Goal: Information Seeking & Learning: Learn about a topic

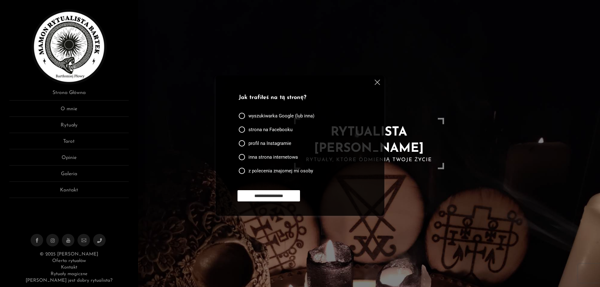
click at [375, 80] on img at bounding box center [376, 82] width 5 height 5
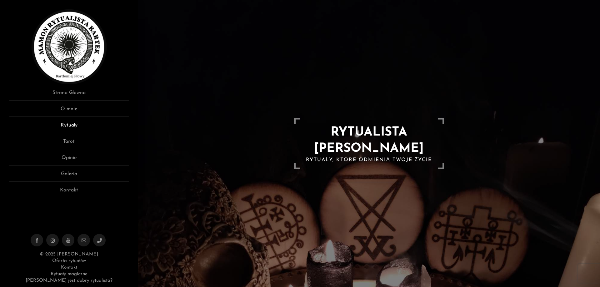
click at [69, 125] on link "Rytuały" at bounding box center [68, 127] width 119 height 12
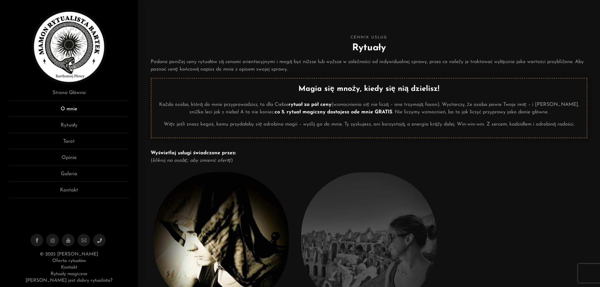
click at [73, 109] on link "O mnie" at bounding box center [68, 111] width 119 height 12
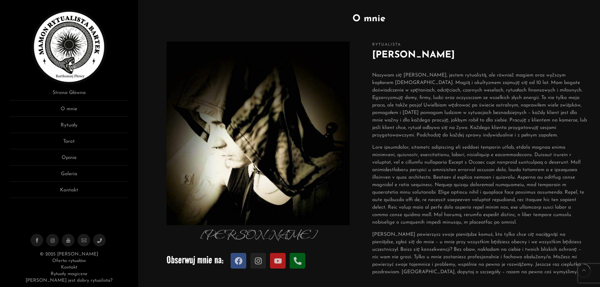
scroll to position [94, 0]
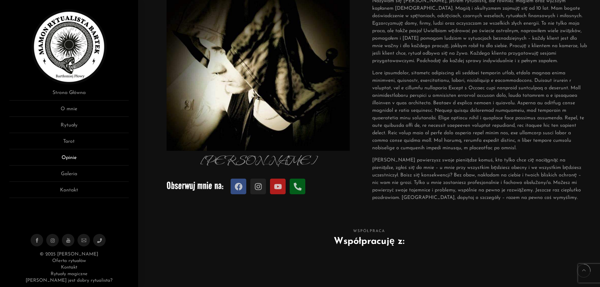
click at [70, 155] on link "Opinie" at bounding box center [68, 160] width 119 height 12
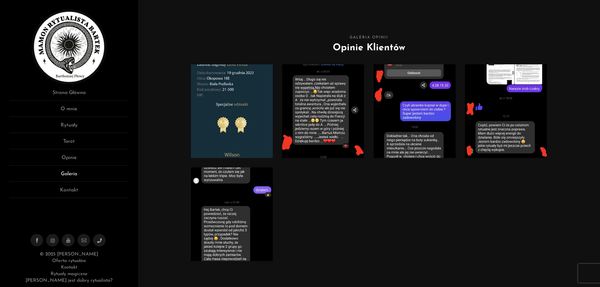
click at [68, 174] on link "Galeria" at bounding box center [68, 176] width 119 height 12
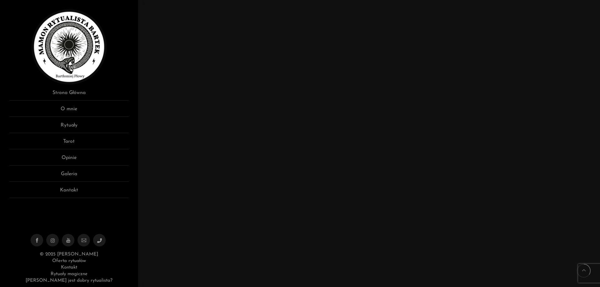
scroll to position [1031, 0]
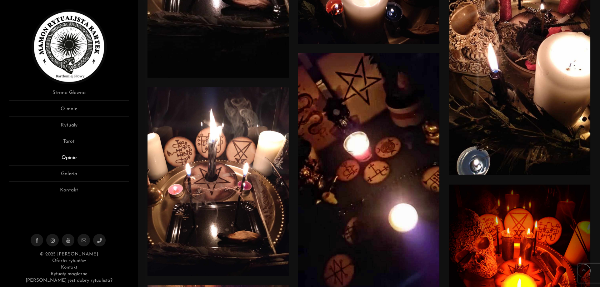
click at [72, 159] on link "Opinie" at bounding box center [68, 160] width 119 height 12
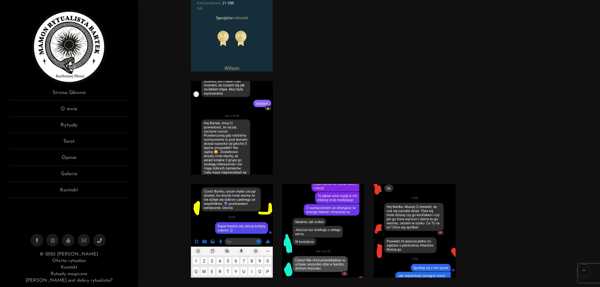
scroll to position [94, 0]
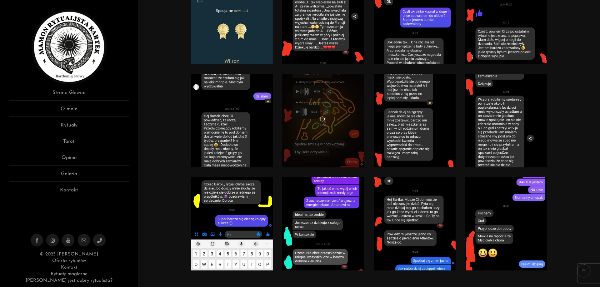
click at [301, 108] on link at bounding box center [323, 121] width 82 height 94
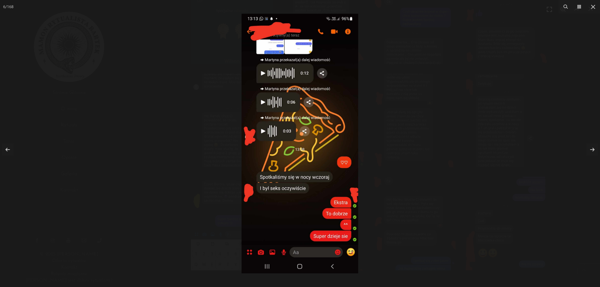
click at [374, 89] on div at bounding box center [300, 143] width 600 height 287
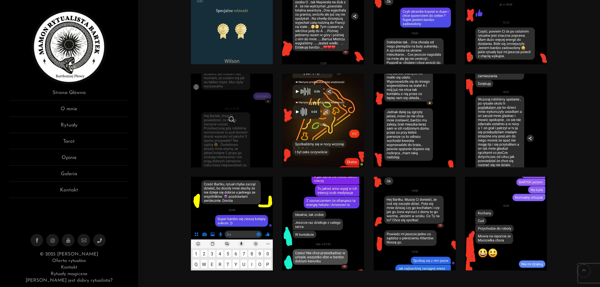
click at [241, 101] on link at bounding box center [232, 121] width 82 height 94
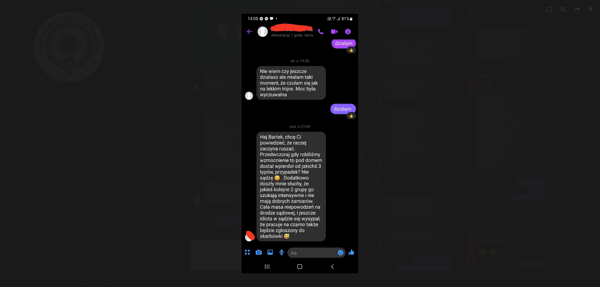
click at [204, 92] on div at bounding box center [300, 143] width 600 height 287
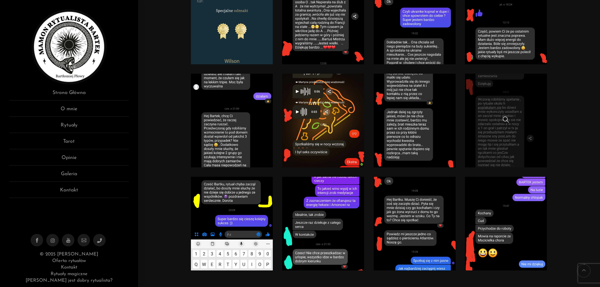
click at [516, 125] on link at bounding box center [506, 121] width 82 height 94
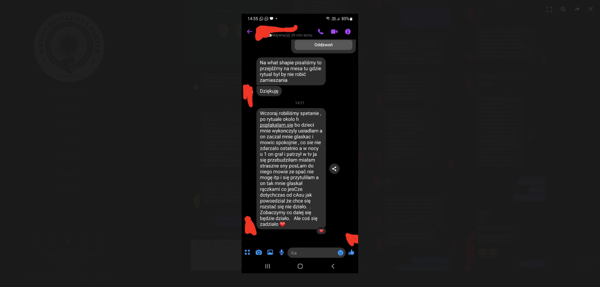
click at [407, 102] on div at bounding box center [300, 143] width 600 height 287
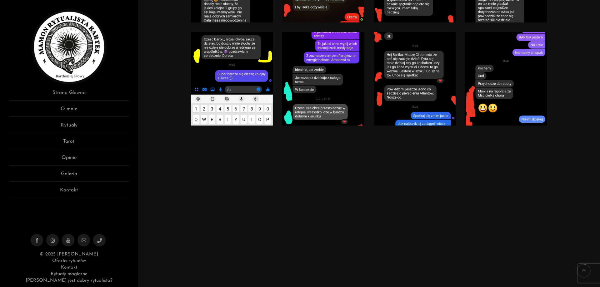
scroll to position [250, 0]
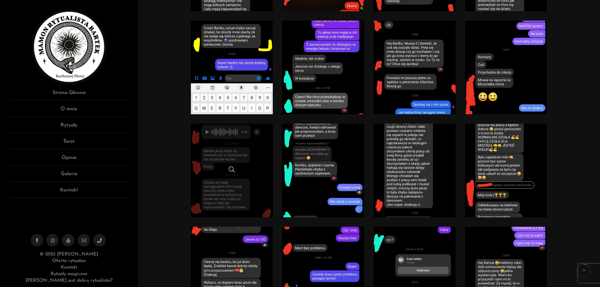
click at [262, 152] on link at bounding box center [232, 171] width 82 height 94
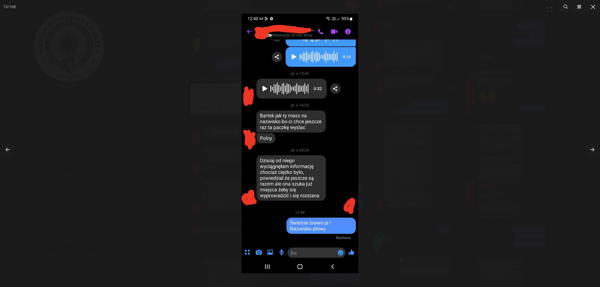
click at [183, 112] on div at bounding box center [300, 143] width 600 height 287
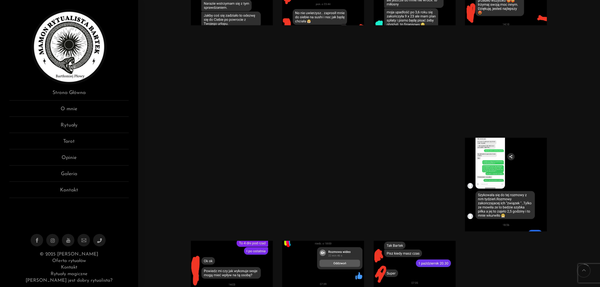
scroll to position [531, 0]
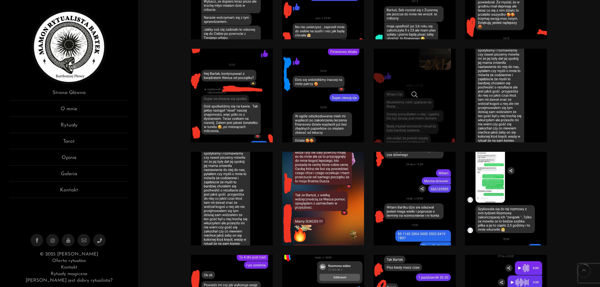
click at [430, 67] on link at bounding box center [415, 96] width 82 height 94
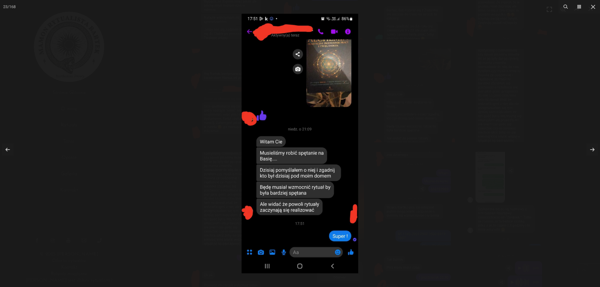
click at [187, 51] on div at bounding box center [300, 143] width 600 height 287
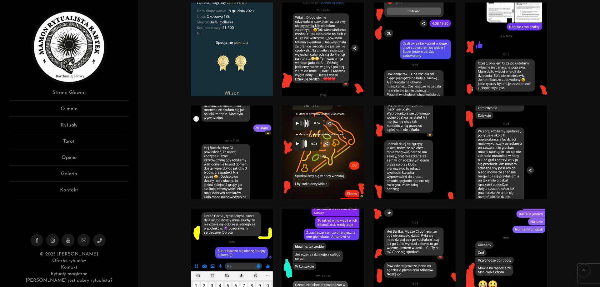
scroll to position [62, 0]
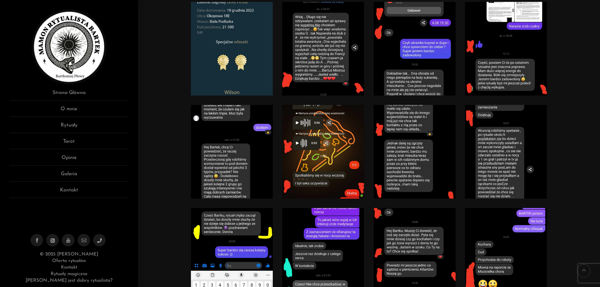
click at [52, 239] on icon at bounding box center [53, 240] width 4 height 5
